Goal: Task Accomplishment & Management: Use online tool/utility

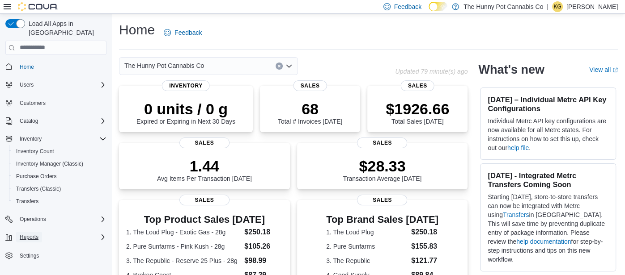
click at [36, 234] on span "Reports" at bounding box center [29, 237] width 19 height 7
click at [34, 246] on span "Dashboards" at bounding box center [34, 249] width 36 height 7
click at [31, 259] on span "Reports" at bounding box center [25, 262] width 19 height 7
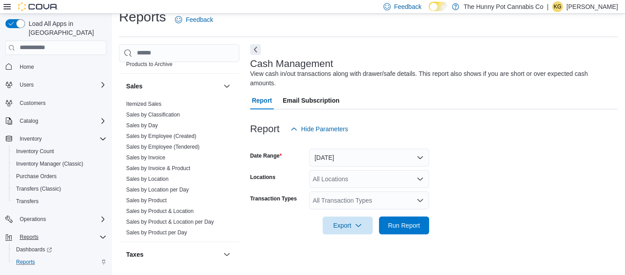
scroll to position [510, 0]
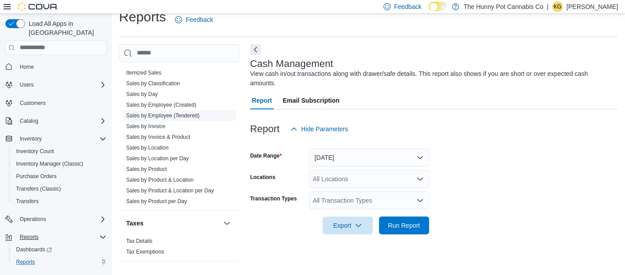
click at [158, 115] on link "Sales by Employee (Tendered)" at bounding box center [162, 116] width 73 height 6
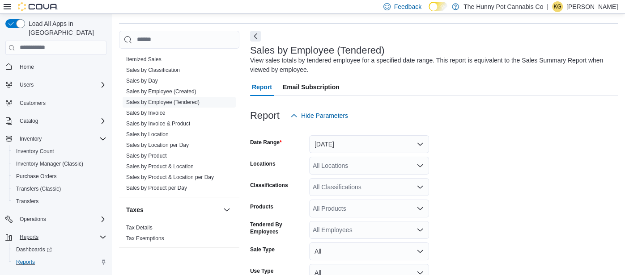
scroll to position [30, 0]
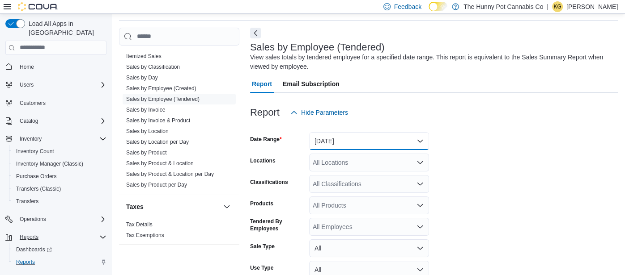
click at [343, 142] on button "[DATE]" at bounding box center [369, 141] width 120 height 18
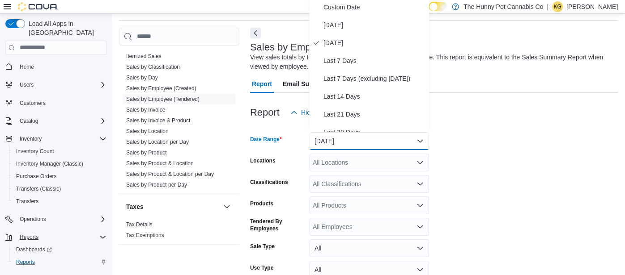
scroll to position [27, 0]
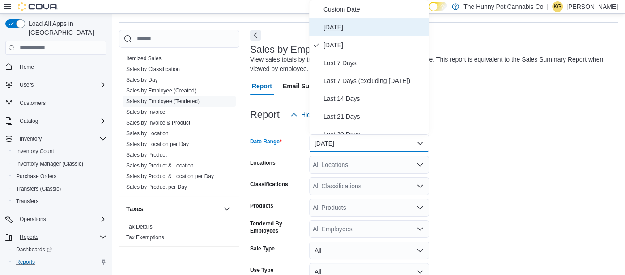
click at [346, 30] on span "[DATE]" at bounding box center [374, 27] width 102 height 11
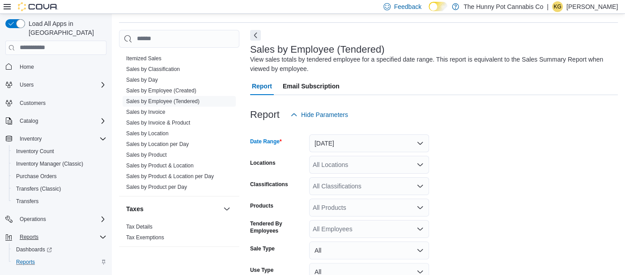
click at [316, 160] on div "All Locations" at bounding box center [369, 165] width 120 height 18
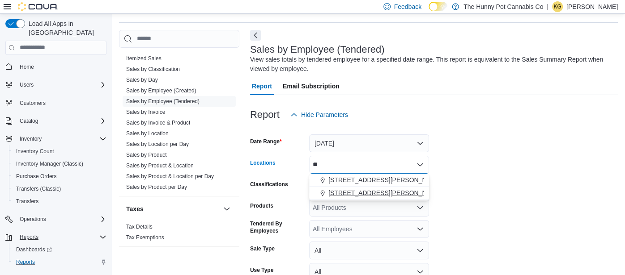
type input "**"
click at [338, 197] on span "[STREET_ADDRESS][PERSON_NAME]" at bounding box center [385, 193] width 114 height 9
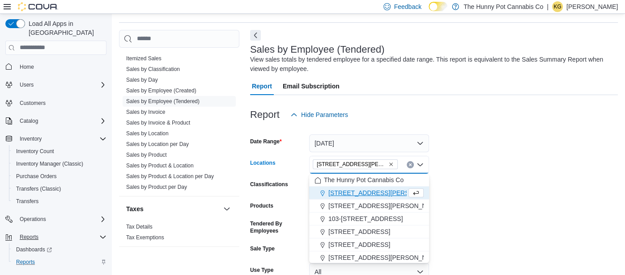
click at [480, 177] on form "Date Range [DATE] Locations [STREET_ADDRESS][PERSON_NAME] Selected. [STREET_ADD…" at bounding box center [434, 226] width 368 height 204
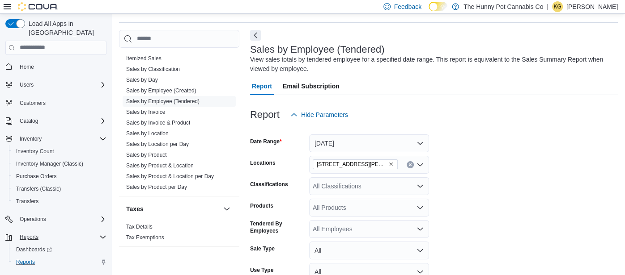
scroll to position [97, 0]
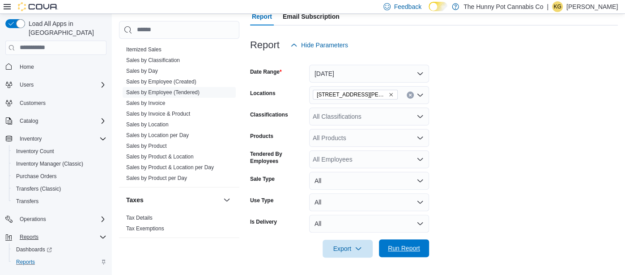
click at [402, 250] on span "Run Report" at bounding box center [404, 248] width 32 height 9
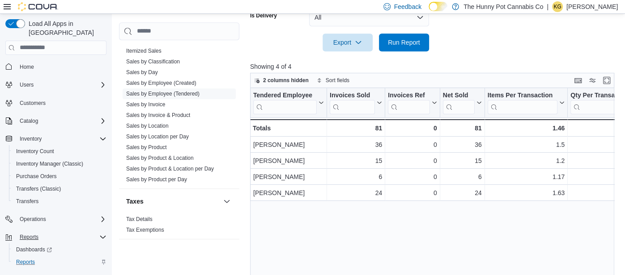
scroll to position [304, 0]
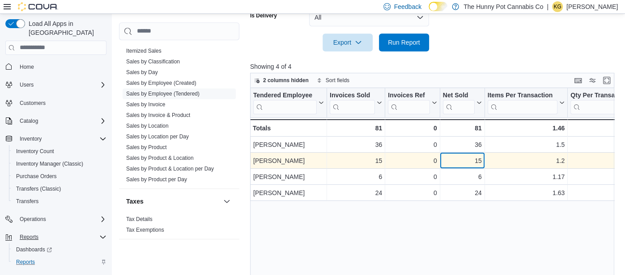
click at [468, 165] on div "15" at bounding box center [462, 161] width 39 height 11
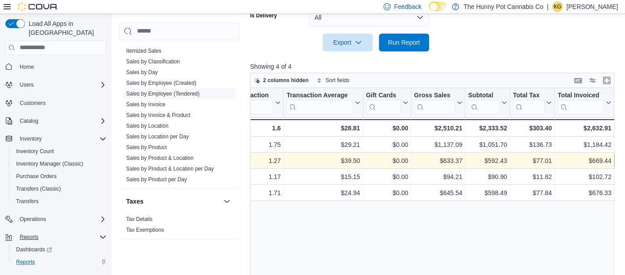
scroll to position [0, 408]
